Goal: Information Seeking & Learning: Learn about a topic

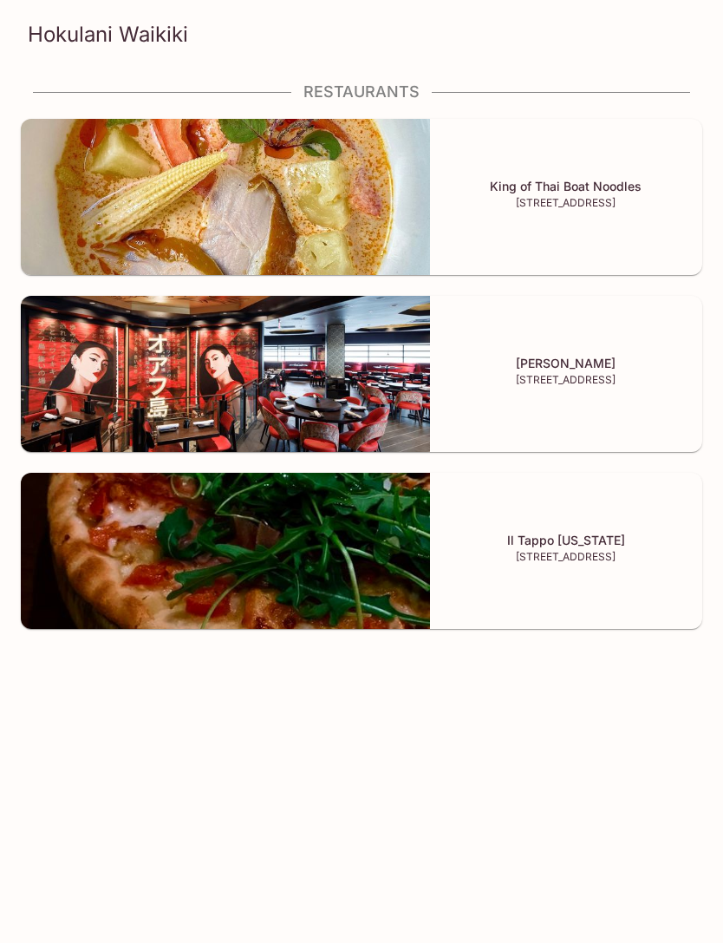
click at [637, 528] on div "Il Tappo [US_STATE] [STREET_ADDRESS]" at bounding box center [566, 551] width 272 height 156
click at [579, 352] on div "[PERSON_NAME] [STREET_ADDRESS]" at bounding box center [566, 374] width 272 height 156
click at [526, 171] on div "King of Thai Boat Noodles [STREET_ADDRESS]" at bounding box center [566, 197] width 272 height 156
